Goal: Transaction & Acquisition: Purchase product/service

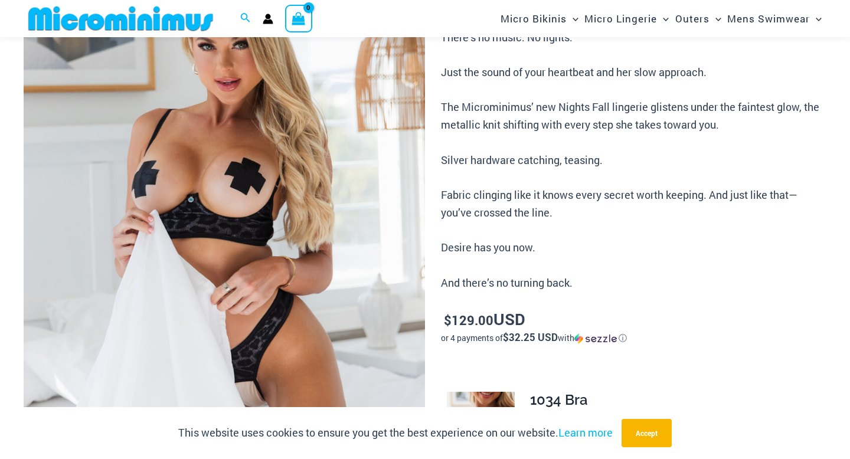
scroll to position [178, 0]
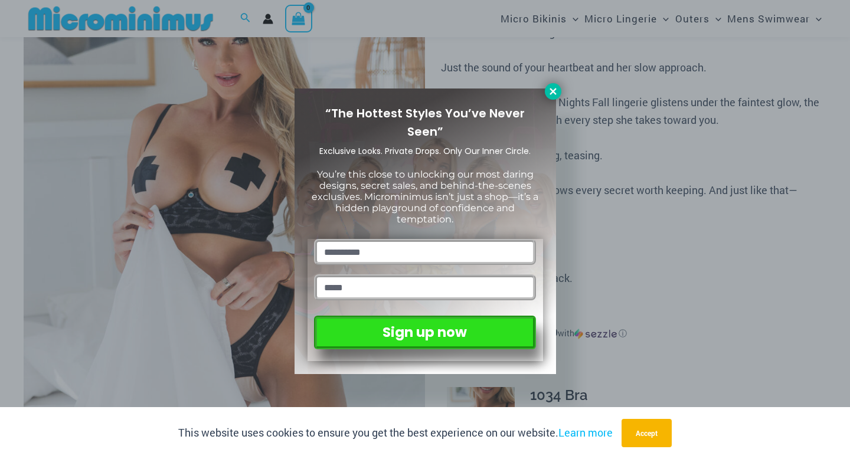
click at [550, 93] on icon at bounding box center [552, 91] width 6 height 6
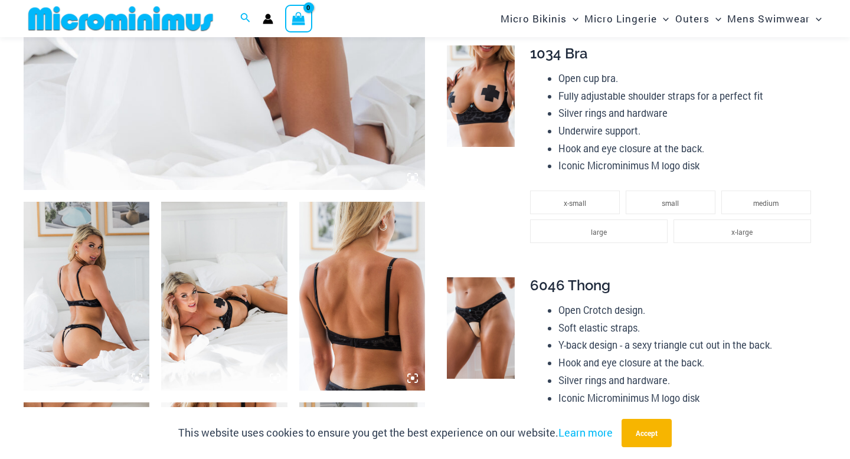
scroll to position [520, 0]
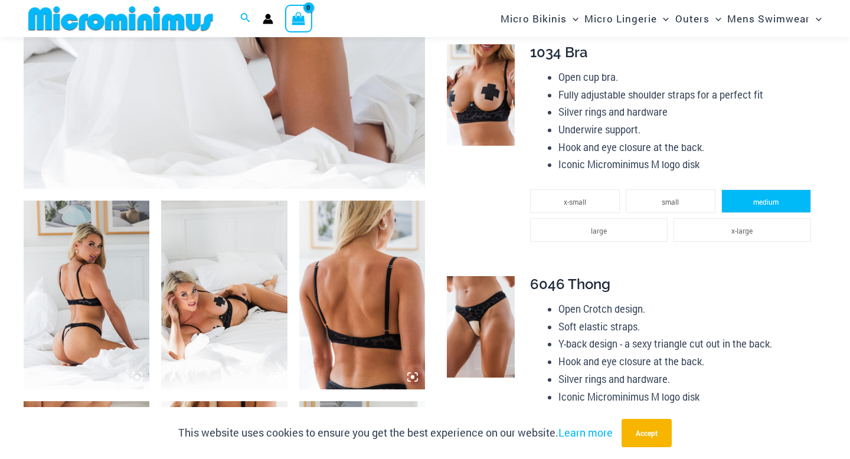
click at [756, 207] on li "medium" at bounding box center [766, 201] width 90 height 24
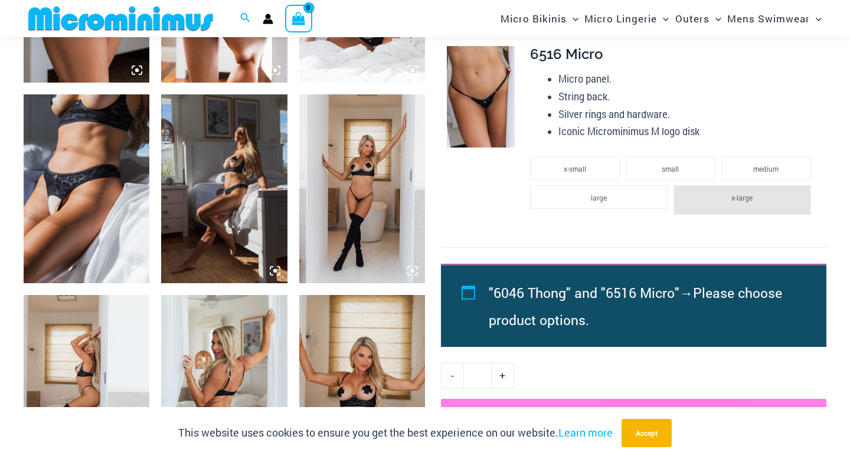
scroll to position [1005, 0]
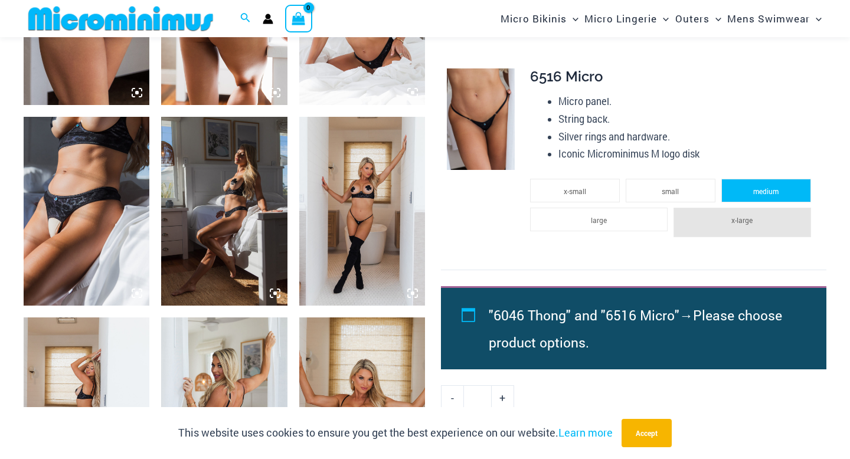
click at [756, 193] on span "medium" at bounding box center [765, 190] width 25 height 9
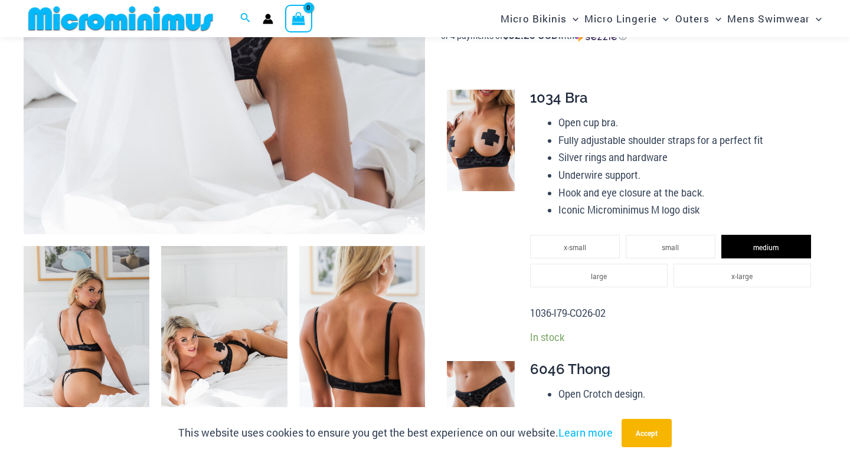
scroll to position [469, 0]
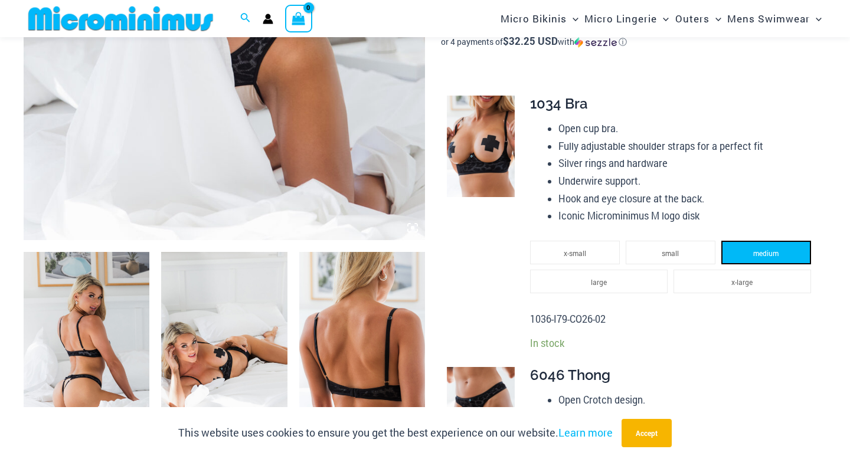
click at [744, 254] on li "medium" at bounding box center [766, 253] width 90 height 24
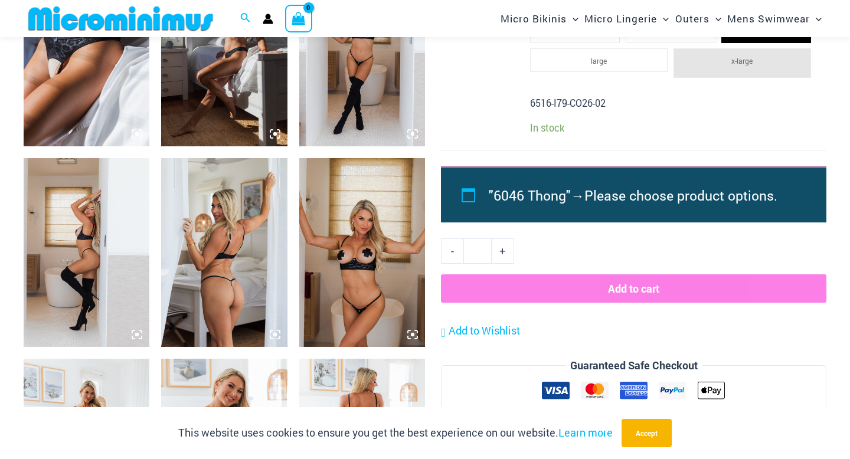
scroll to position [1169, 0]
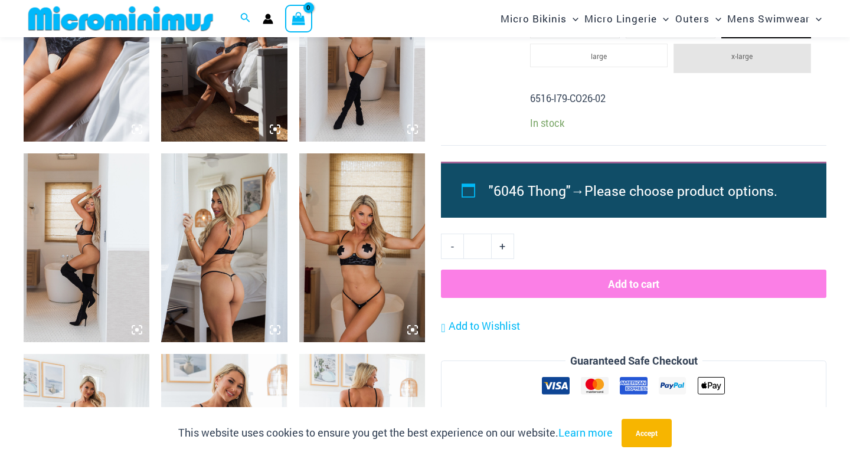
click at [615, 282] on button "Add to cart" at bounding box center [633, 284] width 385 height 28
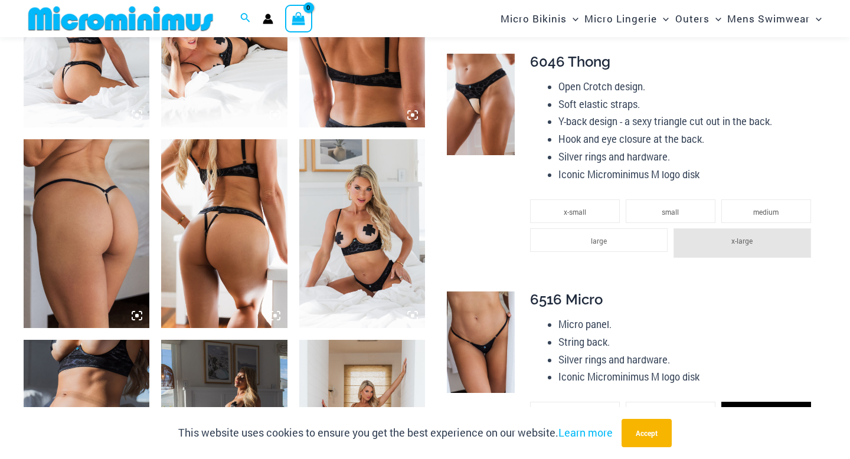
scroll to position [787, 0]
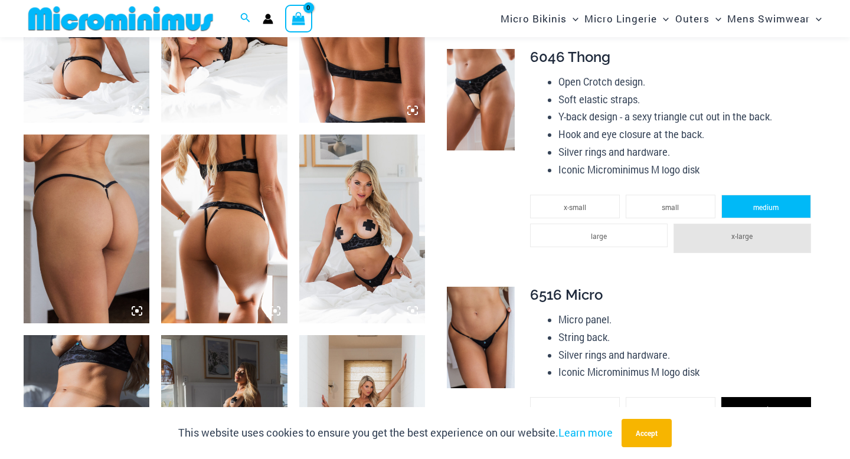
click at [754, 209] on span "medium" at bounding box center [765, 206] width 25 height 9
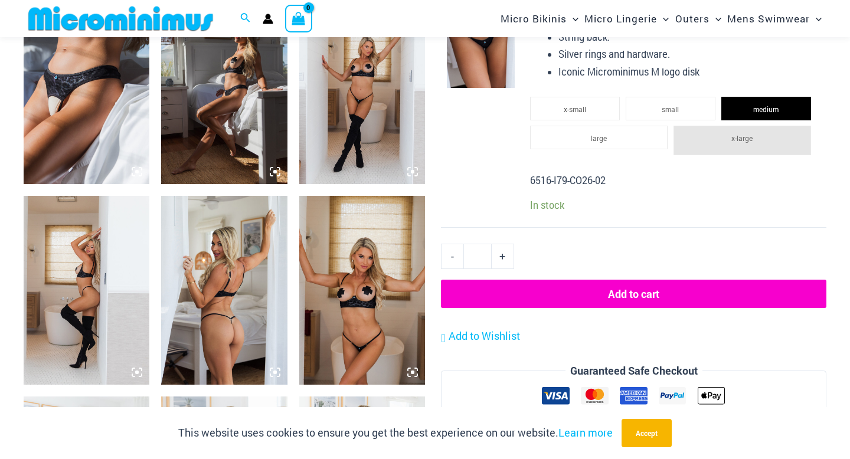
scroll to position [1129, 0]
